Goal: Information Seeking & Learning: Learn about a topic

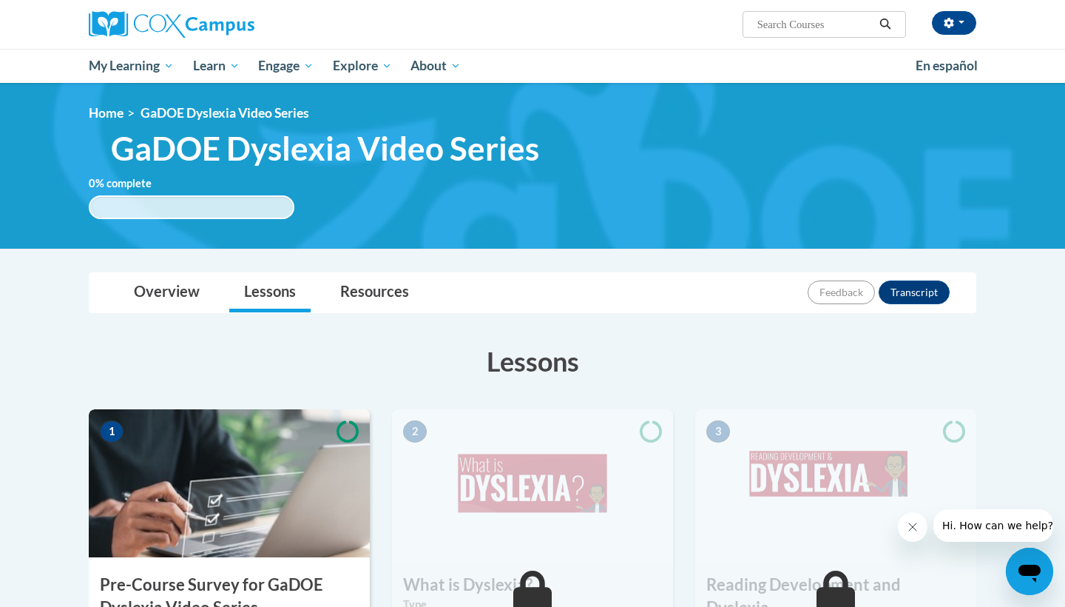
click at [593, 295] on div "Overview Lessons Resources Feedback Transcript" at bounding box center [533, 292] width 864 height 39
click at [197, 523] on img at bounding box center [229, 483] width 281 height 148
click at [206, 571] on div "1 Pre-Course Survey for GaDOE Dyslexia Video Series Type Pre-Course Survey Requ…" at bounding box center [229, 579] width 281 height 340
click at [203, 590] on h3 "Pre-Course Survey for GaDOE Dyslexia Video Series" at bounding box center [229, 596] width 281 height 46
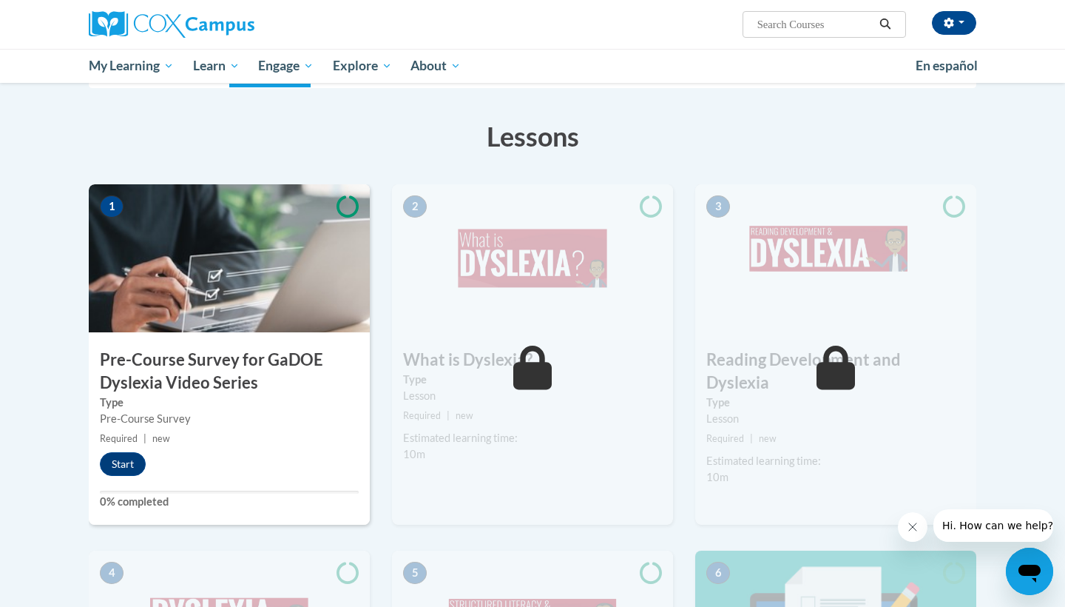
scroll to position [255, 0]
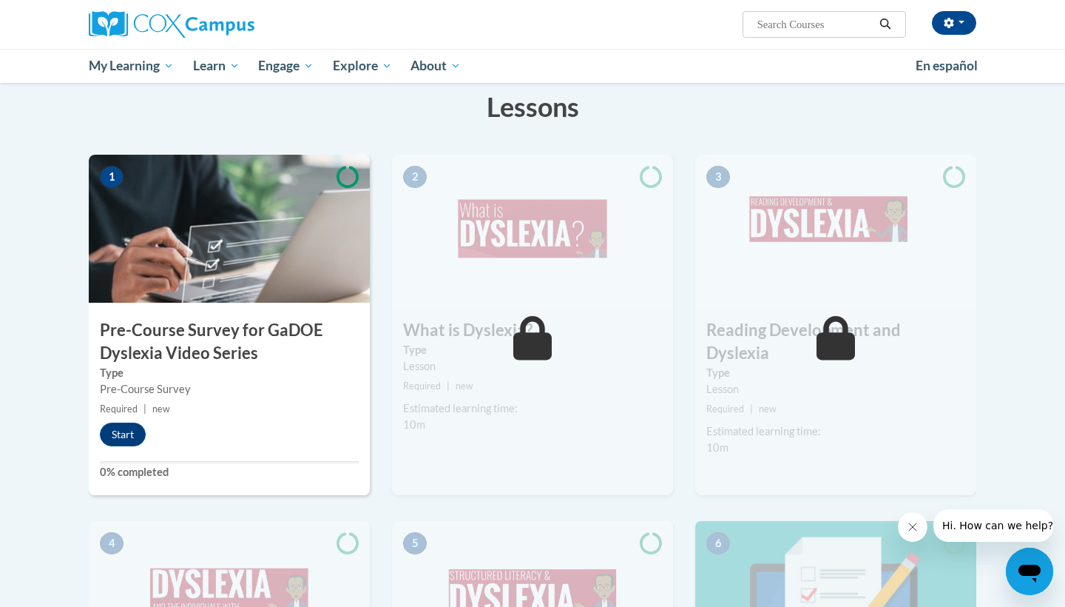
click at [129, 419] on div "1 Pre-Course Survey for GaDOE Dyslexia Video Series Type Pre-Course Survey Requ…" at bounding box center [229, 325] width 281 height 340
click at [127, 426] on button "Start" at bounding box center [123, 434] width 46 height 24
